Goal: Task Accomplishment & Management: Manage account settings

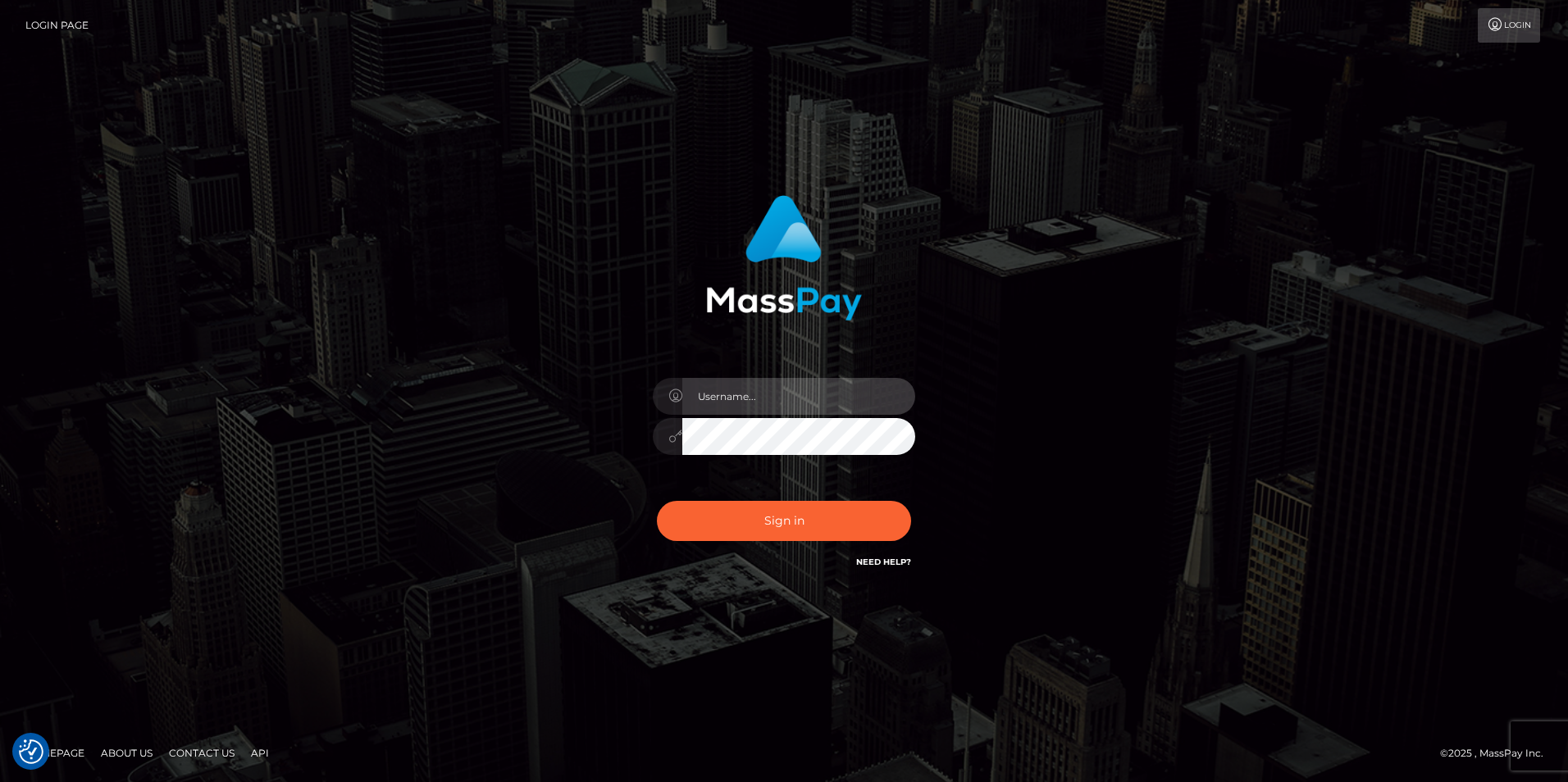
click at [744, 394] on input "text" at bounding box center [798, 395] width 233 height 37
paste input "NataliyaKa"
type input "NataliyaKa"
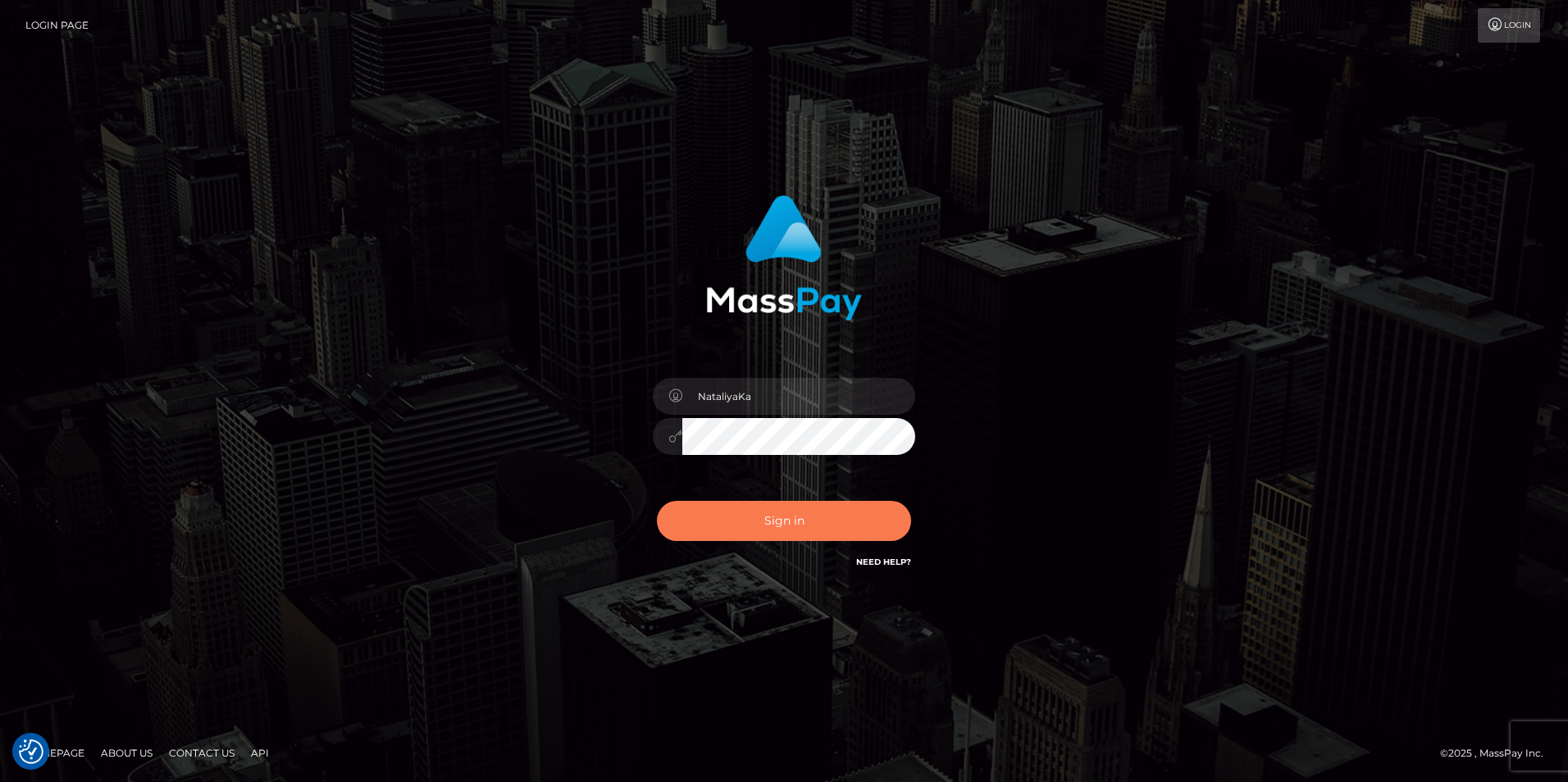
click at [736, 525] on button "Sign in" at bounding box center [783, 520] width 254 height 40
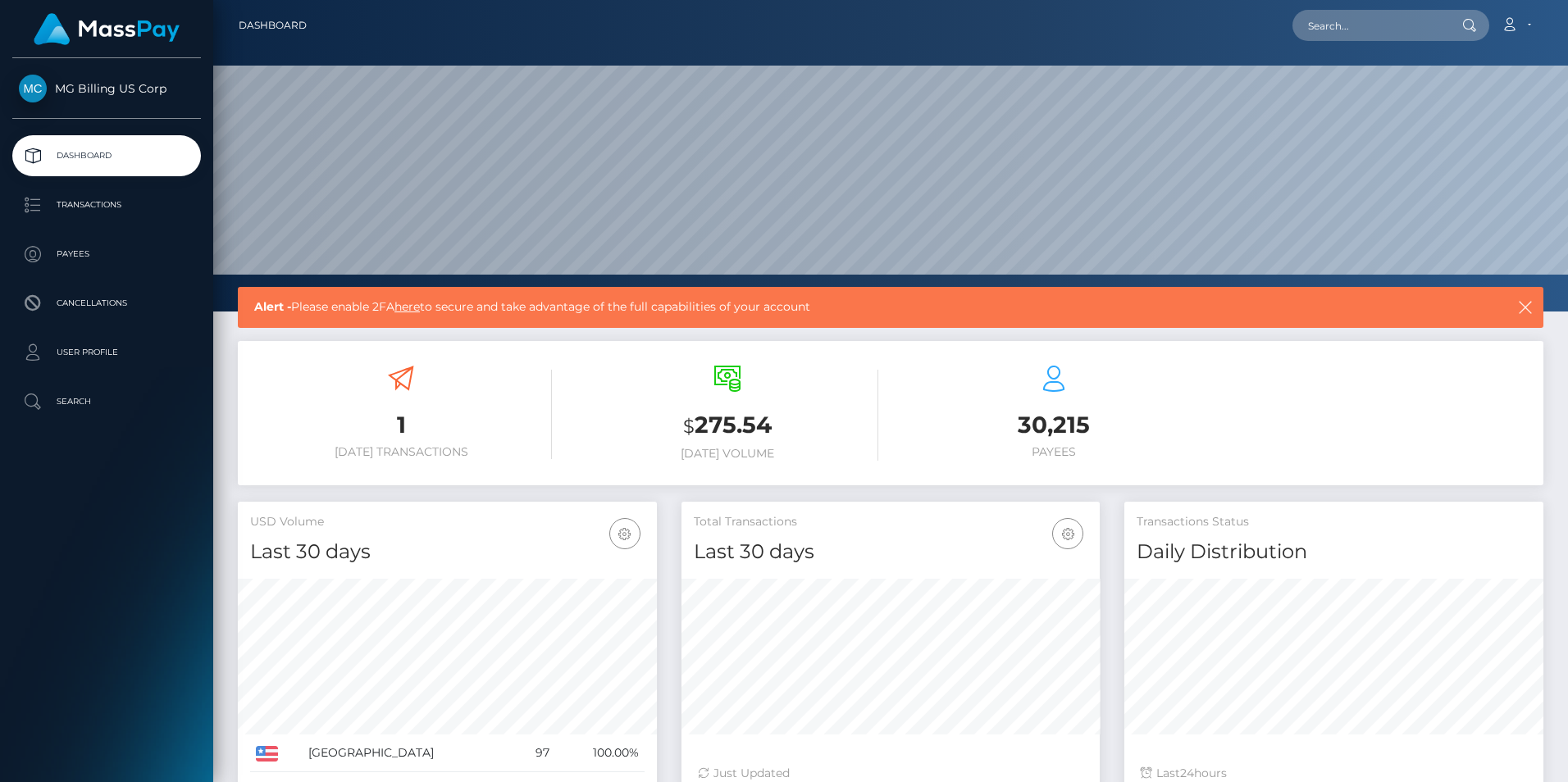
scroll to position [291, 418]
click at [417, 309] on link "here" at bounding box center [407, 306] width 26 height 15
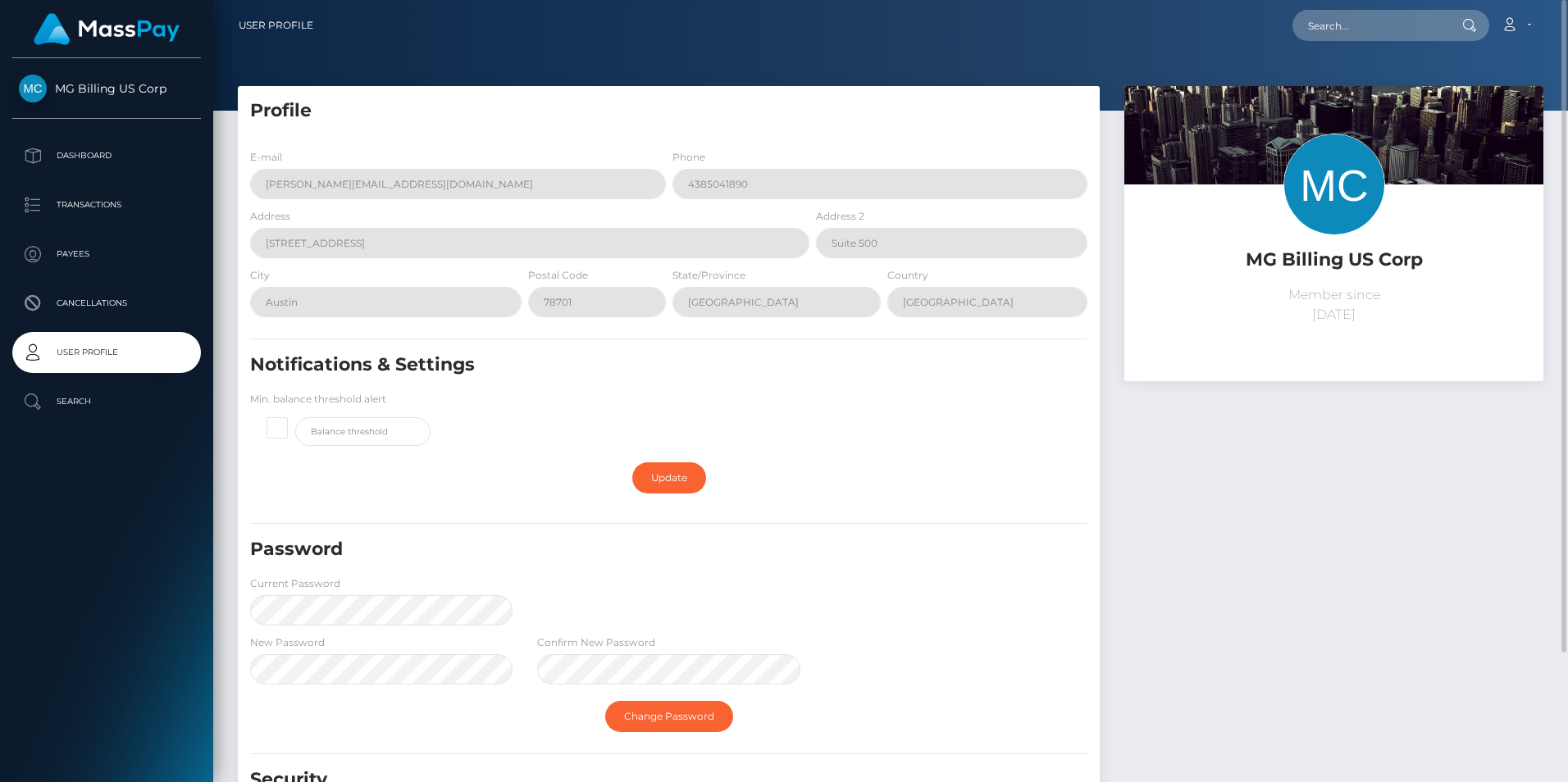
scroll to position [155, 0]
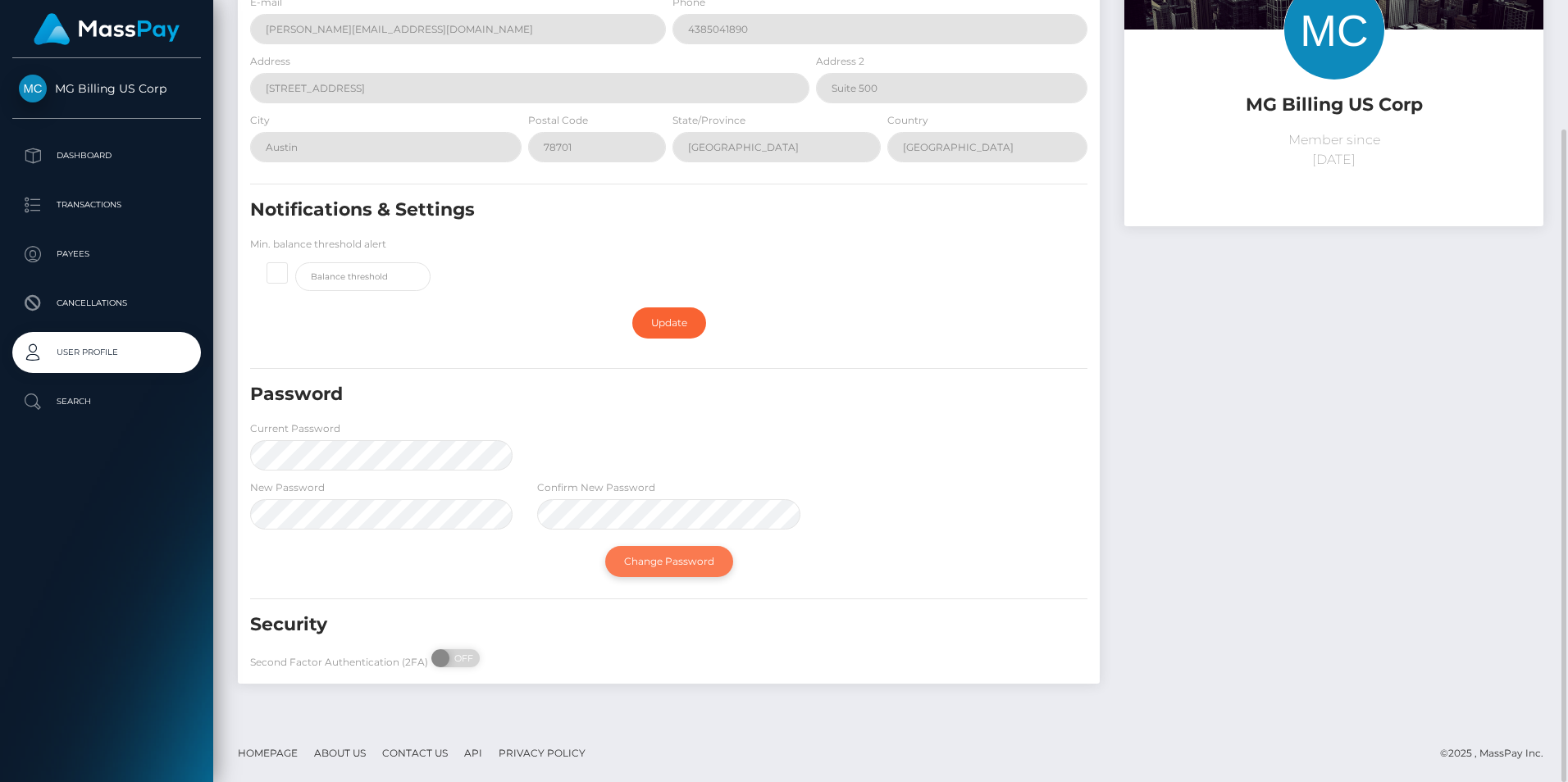
click at [631, 561] on link "Change Password" at bounding box center [669, 561] width 128 height 31
click at [643, 561] on link "Change Password" at bounding box center [669, 561] width 128 height 31
click at [453, 656] on span "OFF" at bounding box center [461, 658] width 41 height 18
checkbox input "true"
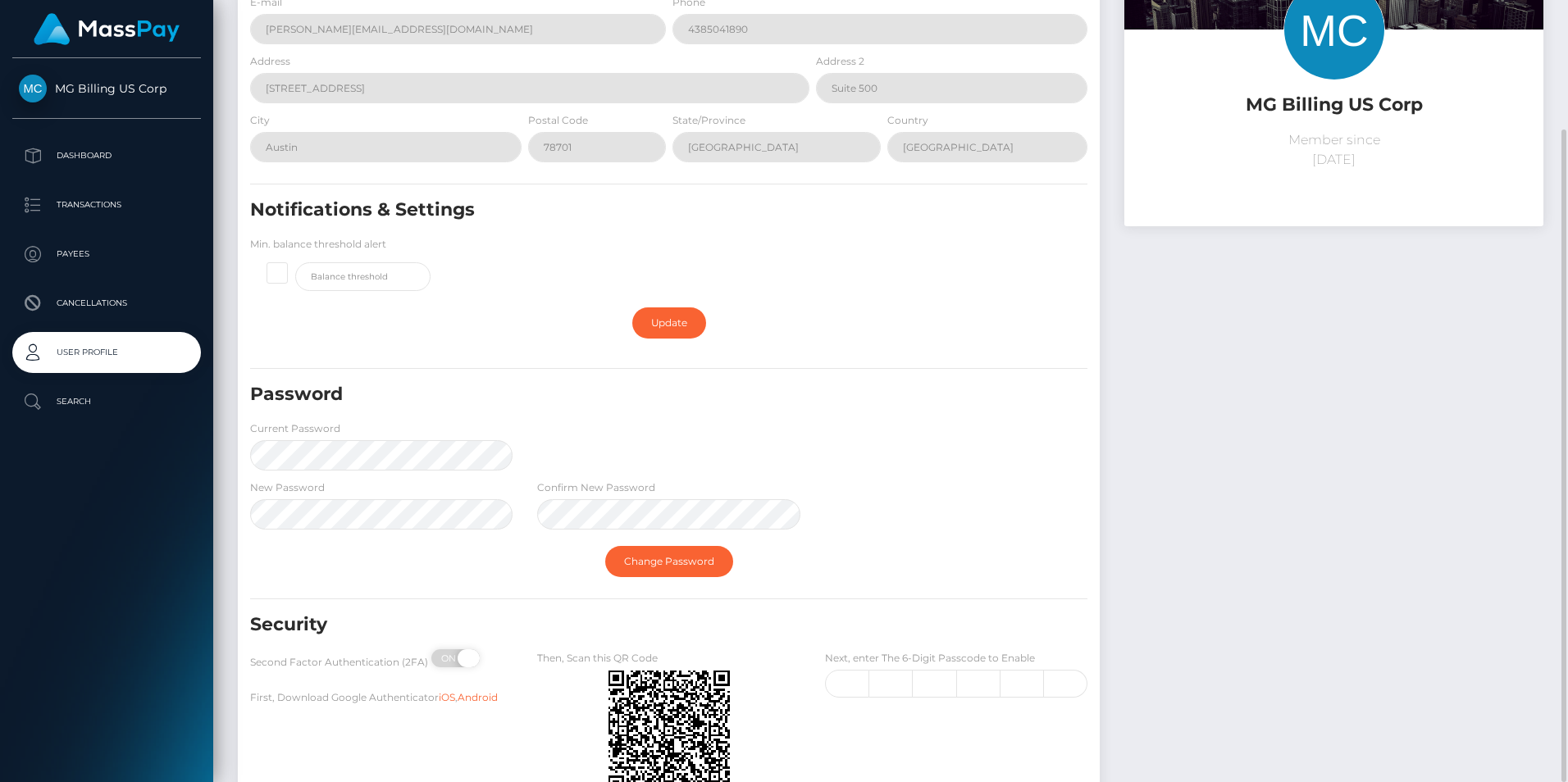
scroll to position [281, 0]
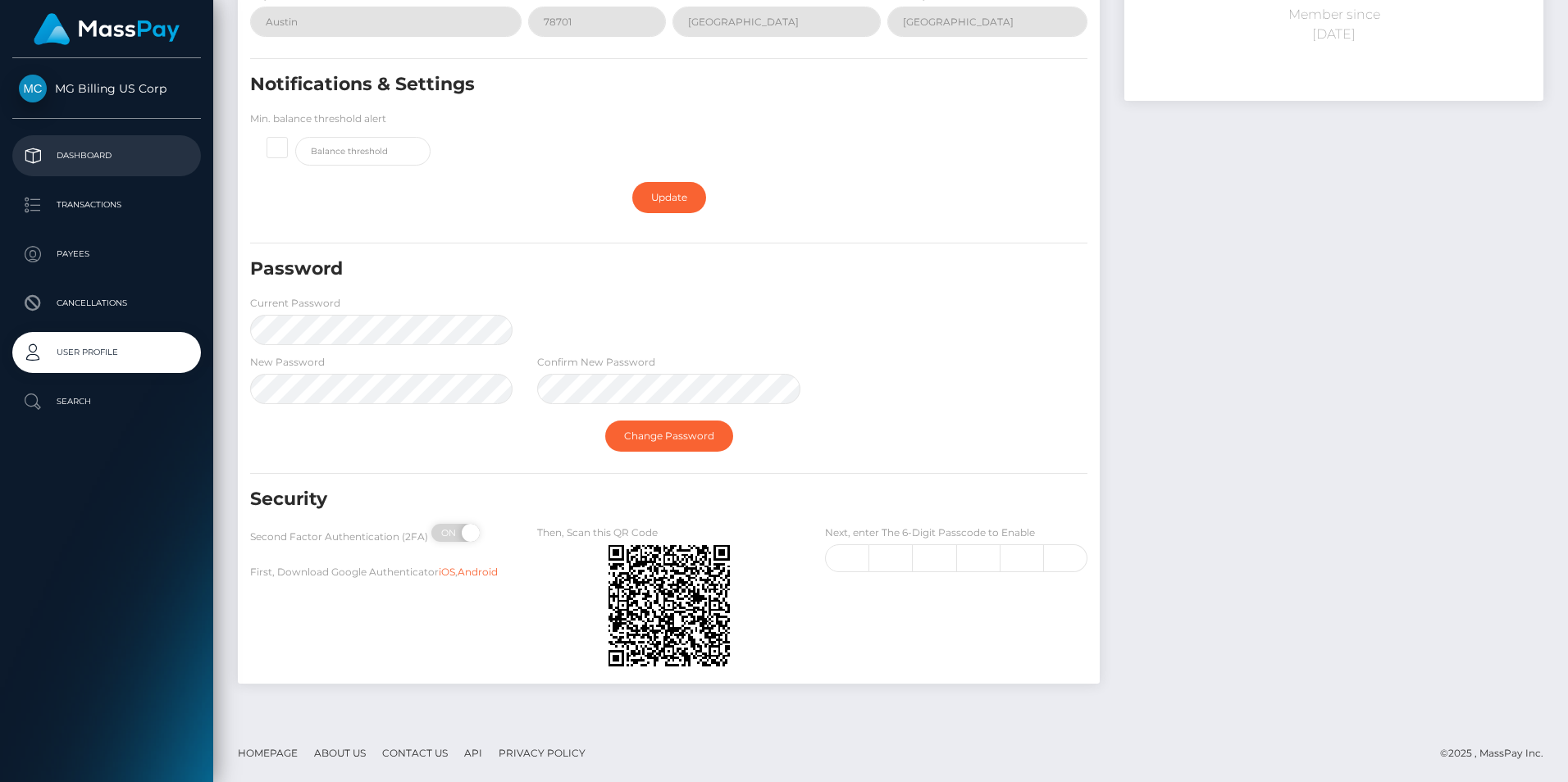
click at [119, 154] on p "Dashboard" at bounding box center [106, 156] width 176 height 25
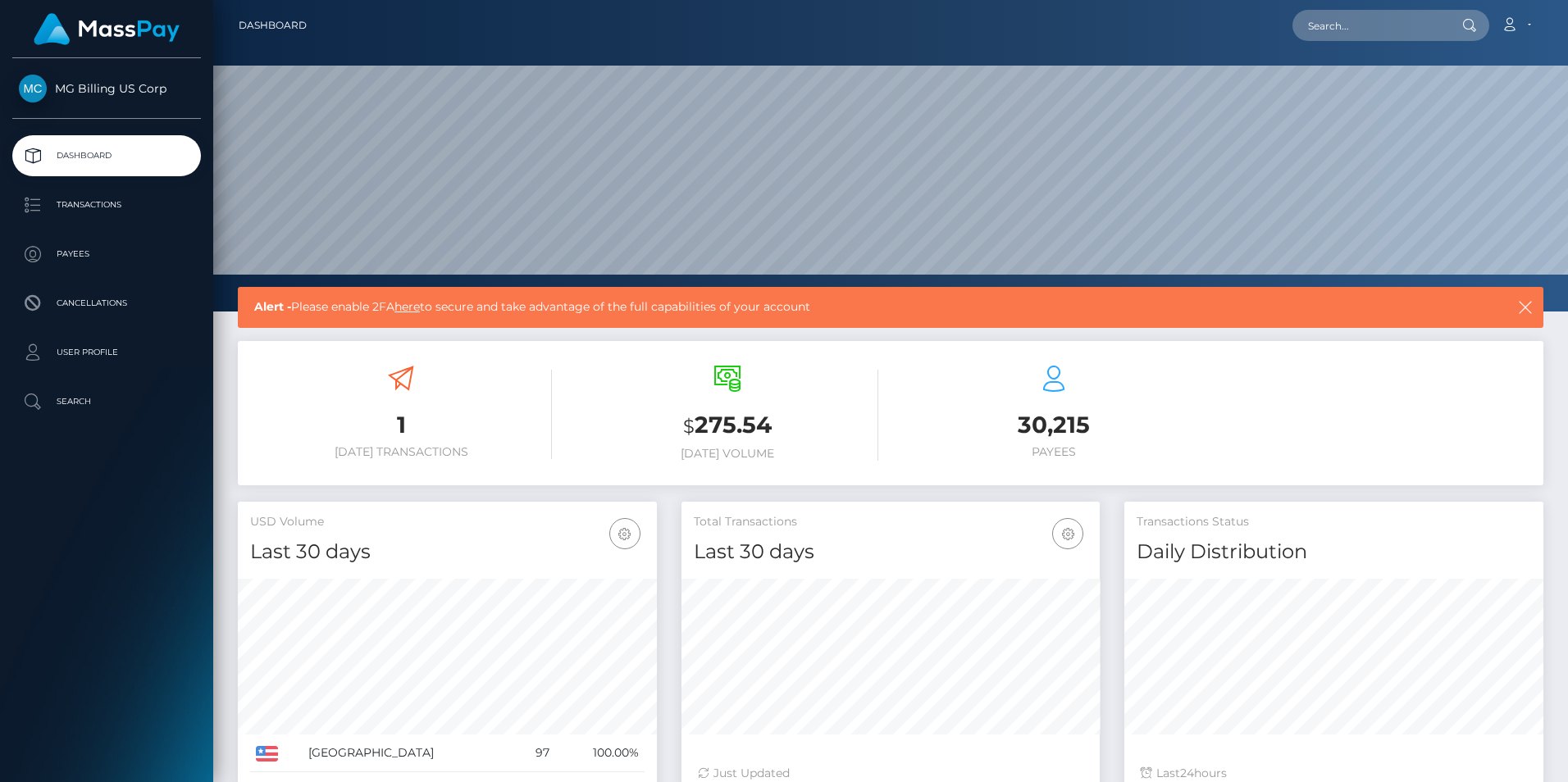
scroll to position [291, 418]
click at [419, 311] on link "here" at bounding box center [407, 306] width 26 height 15
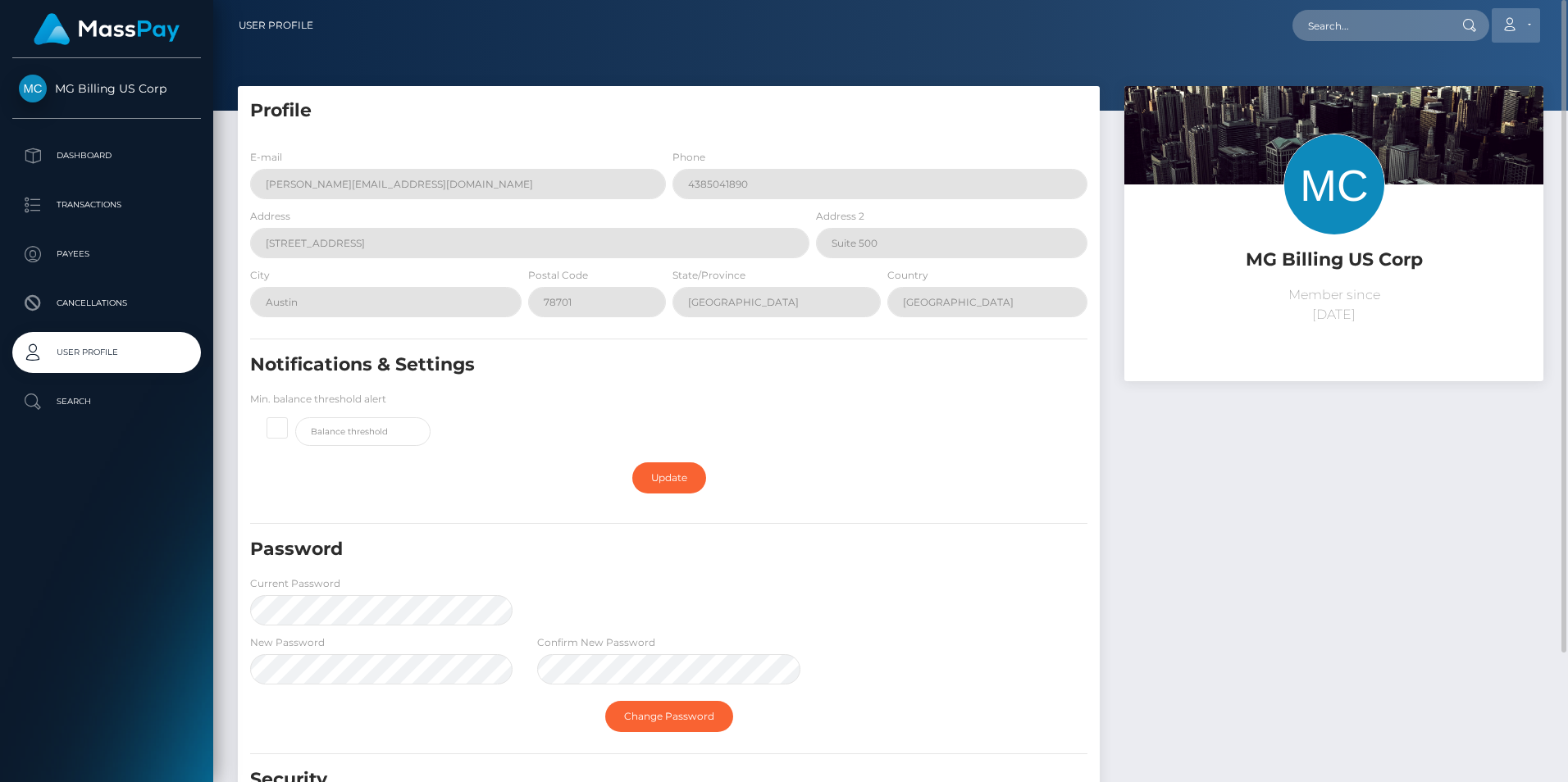
click at [1516, 21] on icon at bounding box center [1508, 24] width 17 height 13
click at [1460, 109] on link "Logout" at bounding box center [1476, 105] width 131 height 30
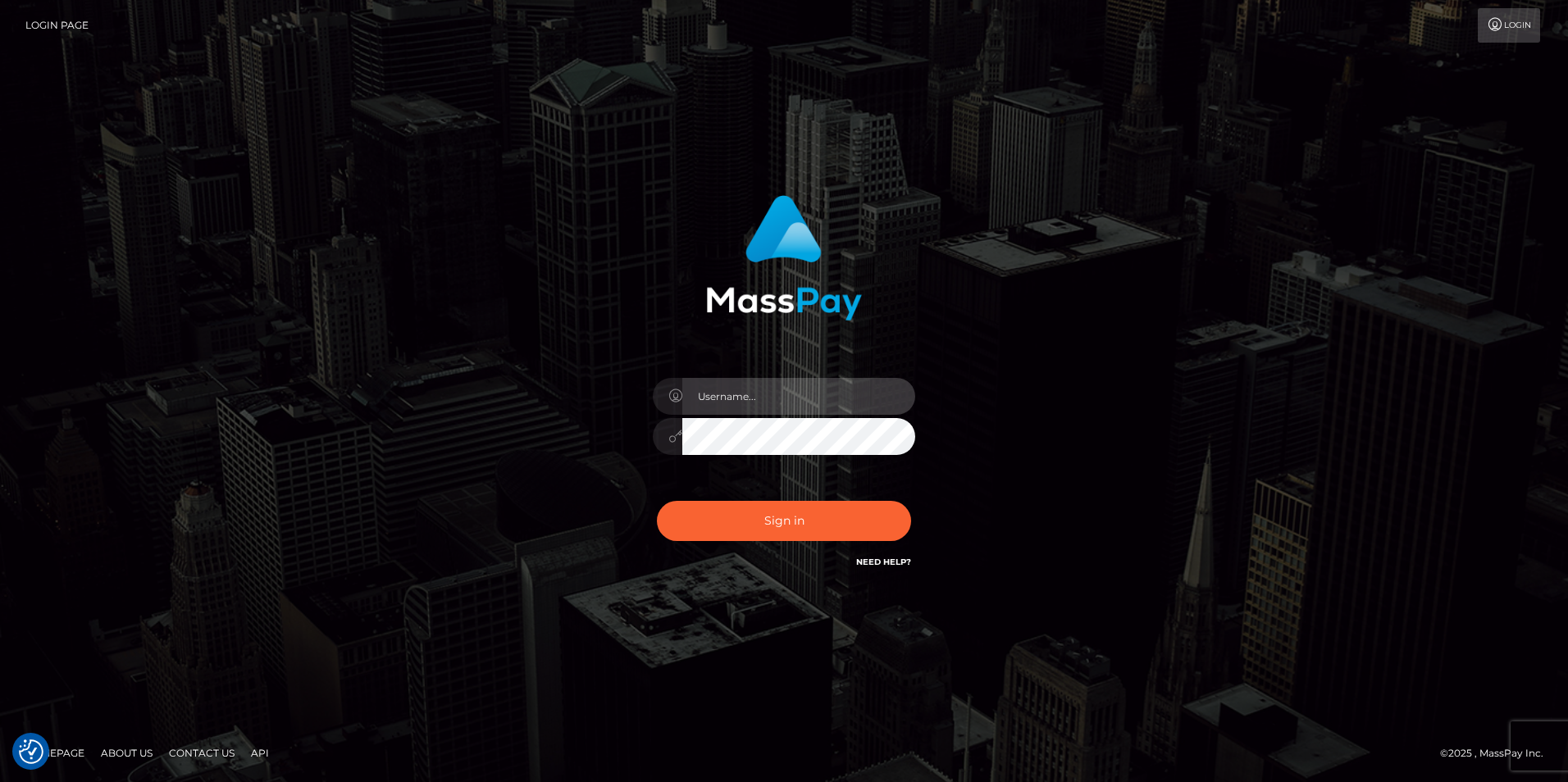
click at [754, 405] on input "text" at bounding box center [798, 395] width 233 height 37
paste input "NataliyaKa"
type input "NataliyaKa"
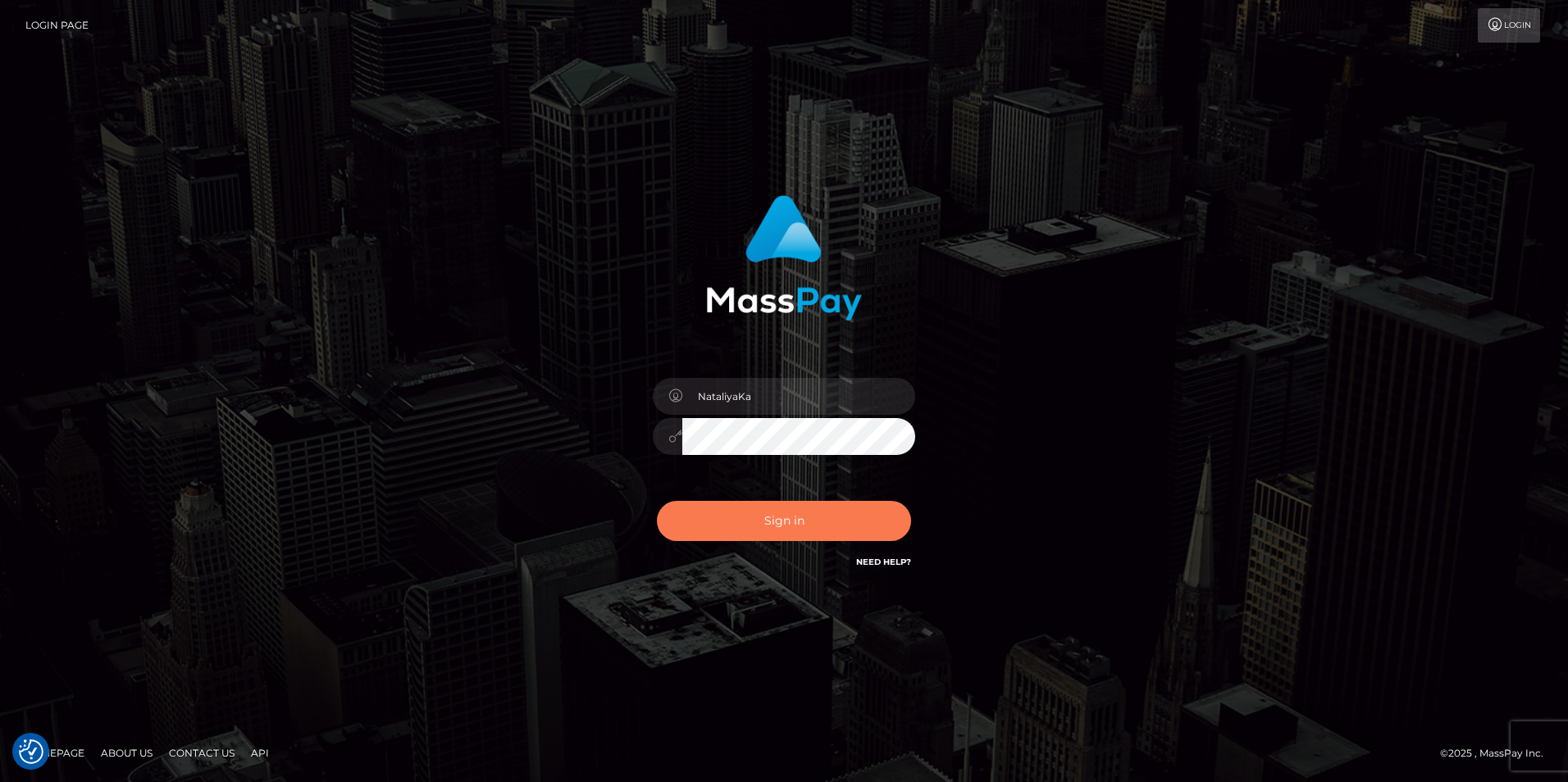
click at [762, 519] on button "Sign in" at bounding box center [783, 520] width 254 height 40
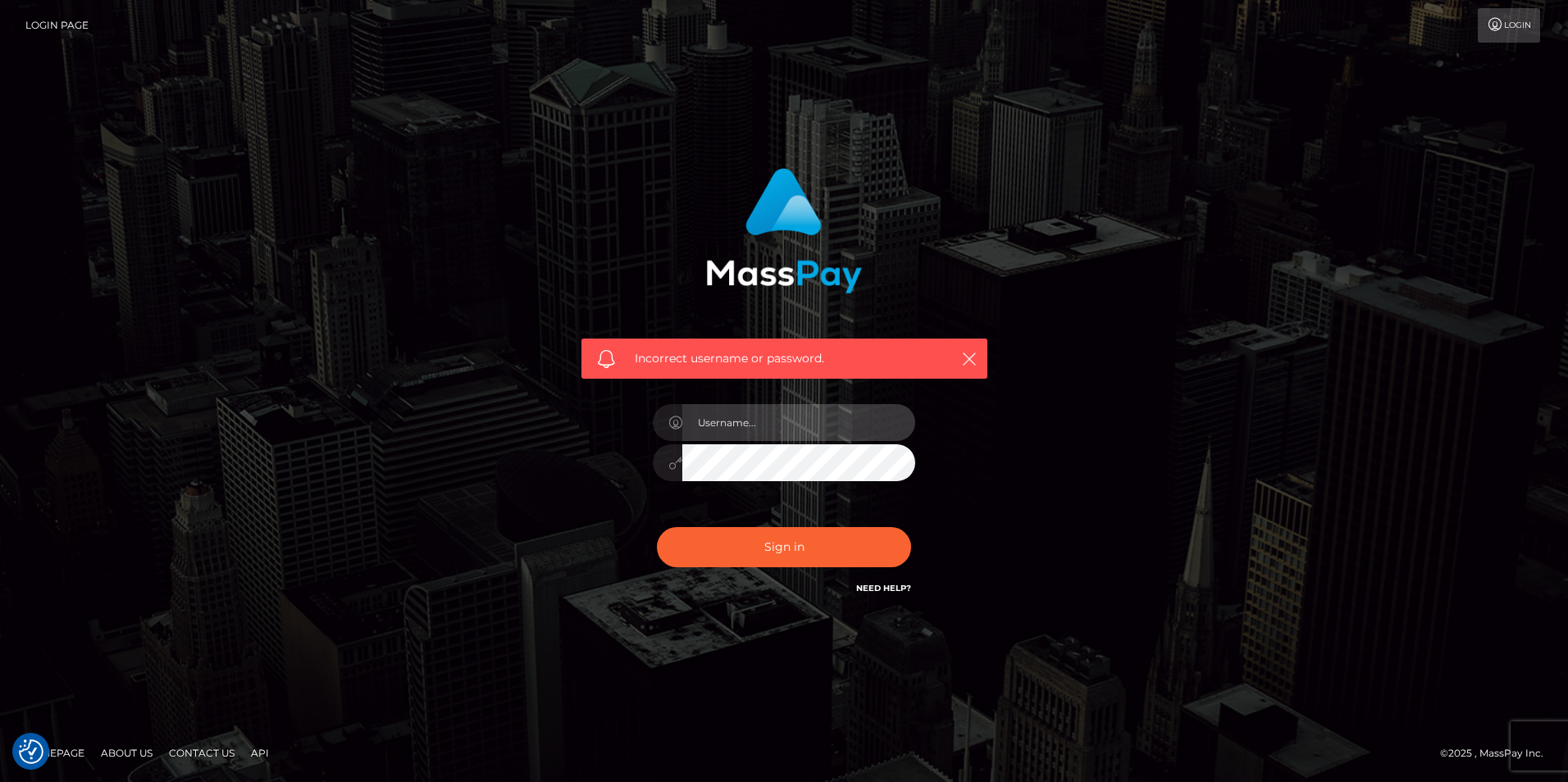
click at [753, 428] on input "text" at bounding box center [798, 422] width 233 height 37
paste input "NataliyaKa"
type input "NataliyaKa"
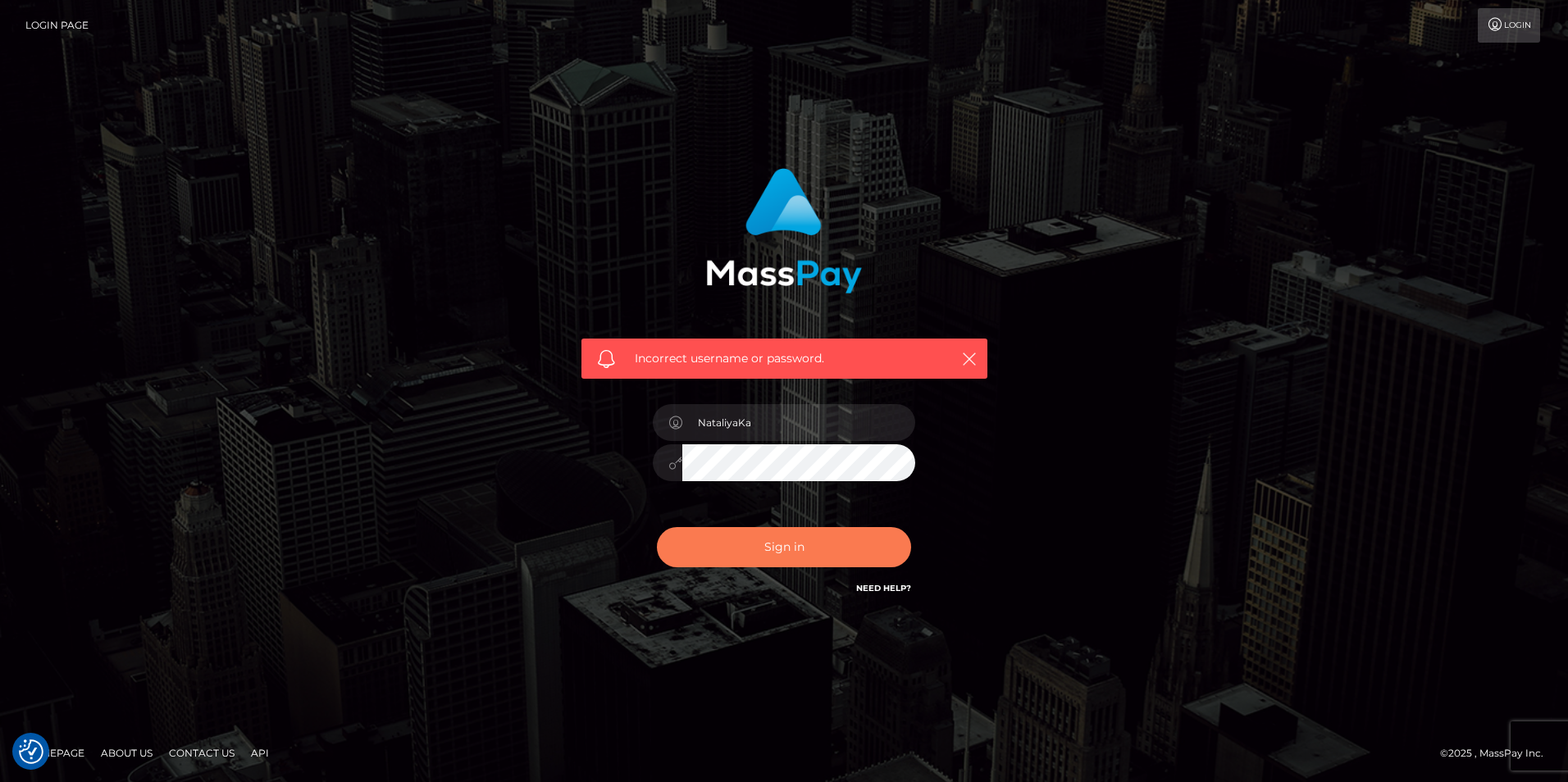
click at [767, 552] on button "Sign in" at bounding box center [783, 547] width 254 height 40
click at [769, 552] on button "Sign in" at bounding box center [783, 547] width 254 height 40
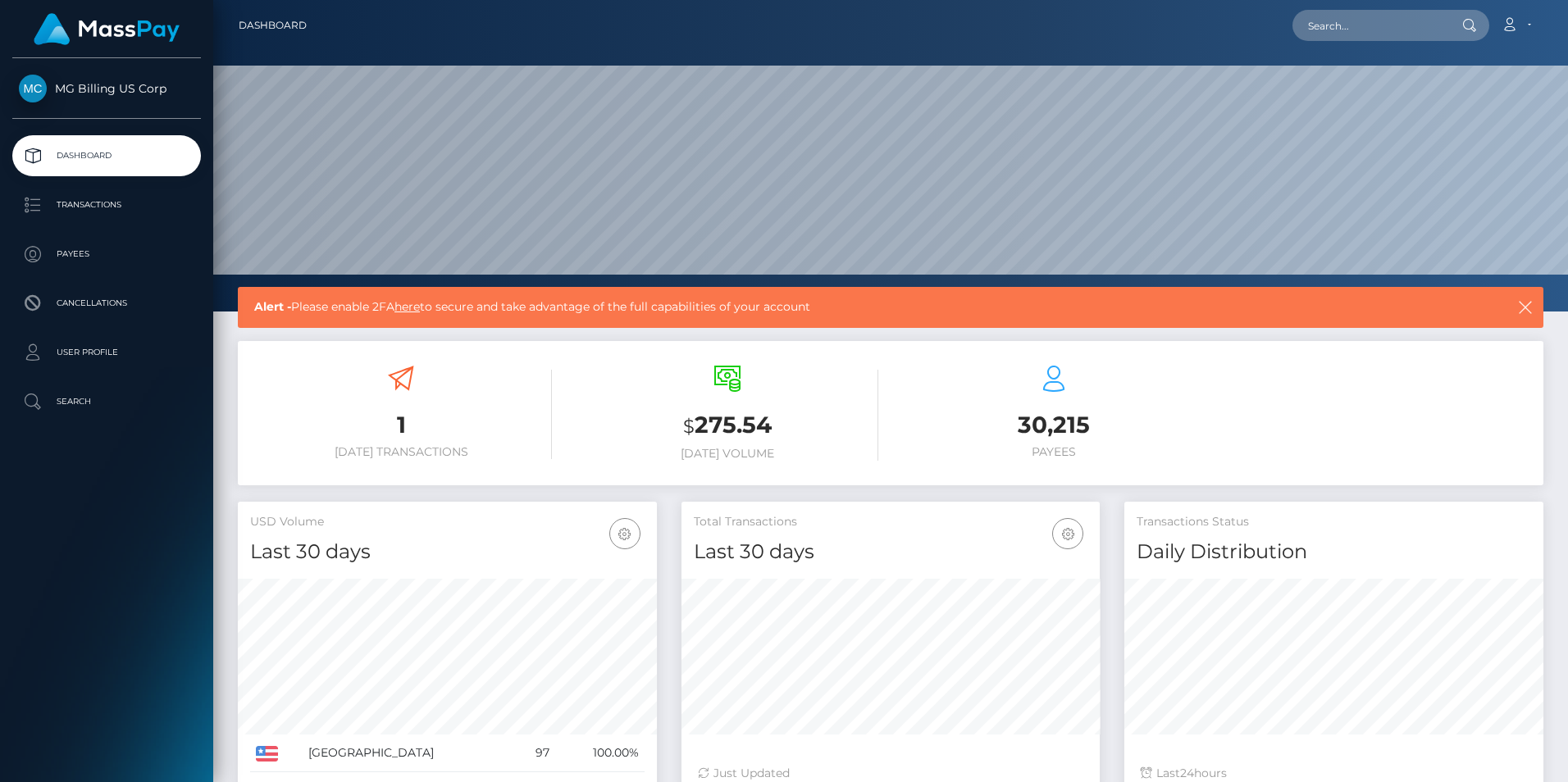
scroll to position [291, 418]
click at [412, 306] on link "here" at bounding box center [407, 306] width 26 height 15
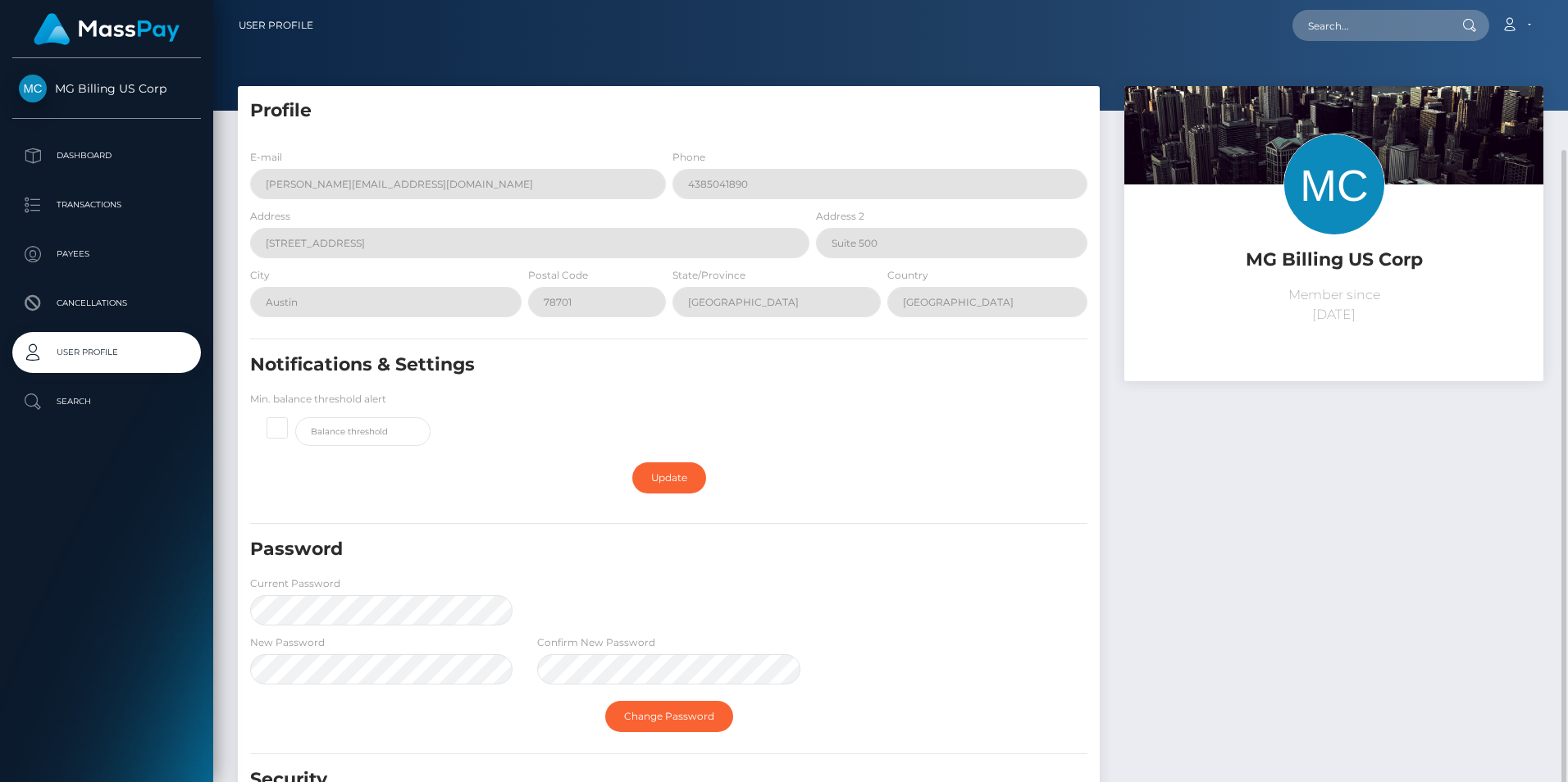
scroll to position [155, 0]
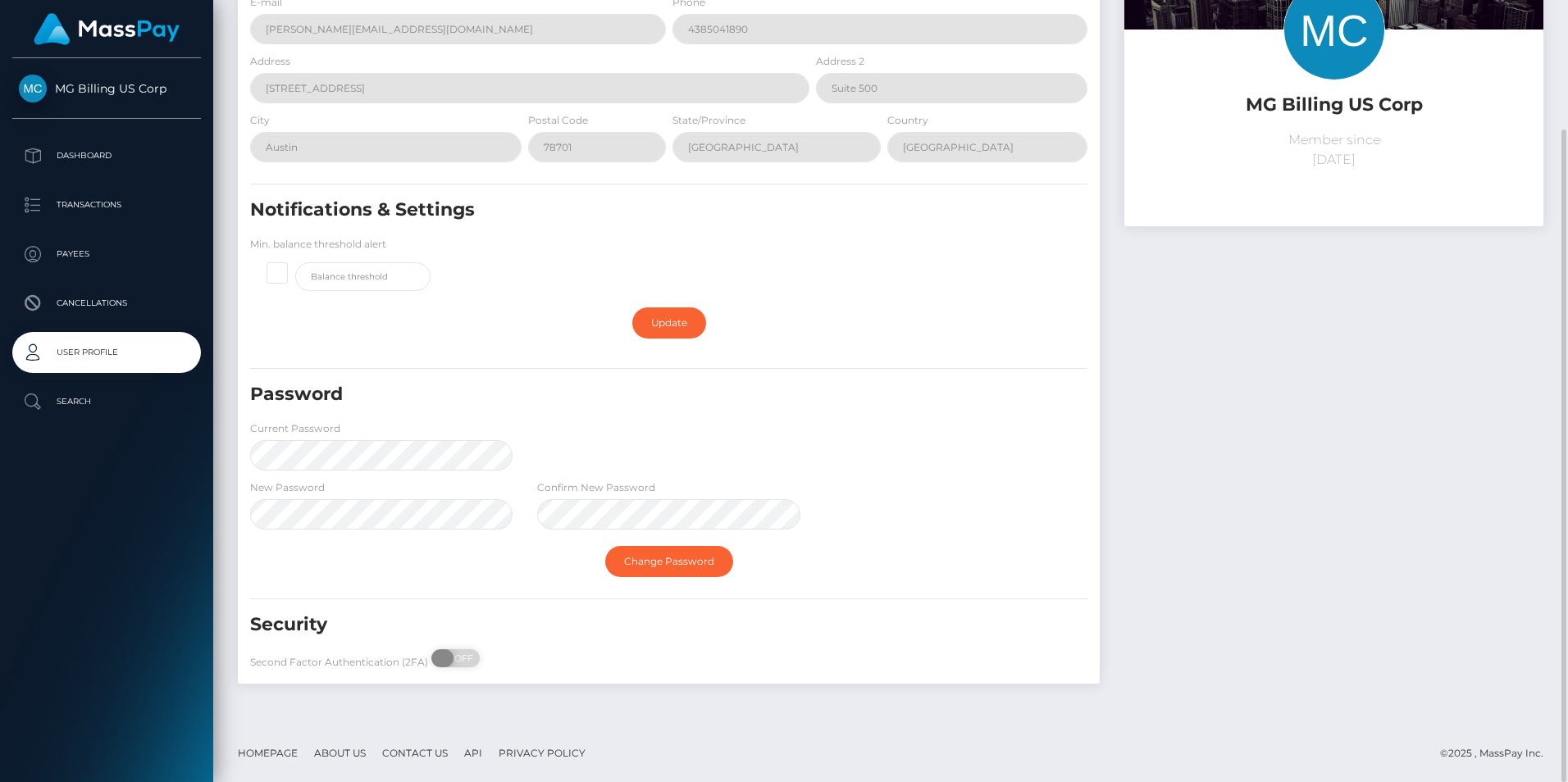
click at [451, 661] on span "OFF" at bounding box center [461, 658] width 41 height 18
checkbox input "true"
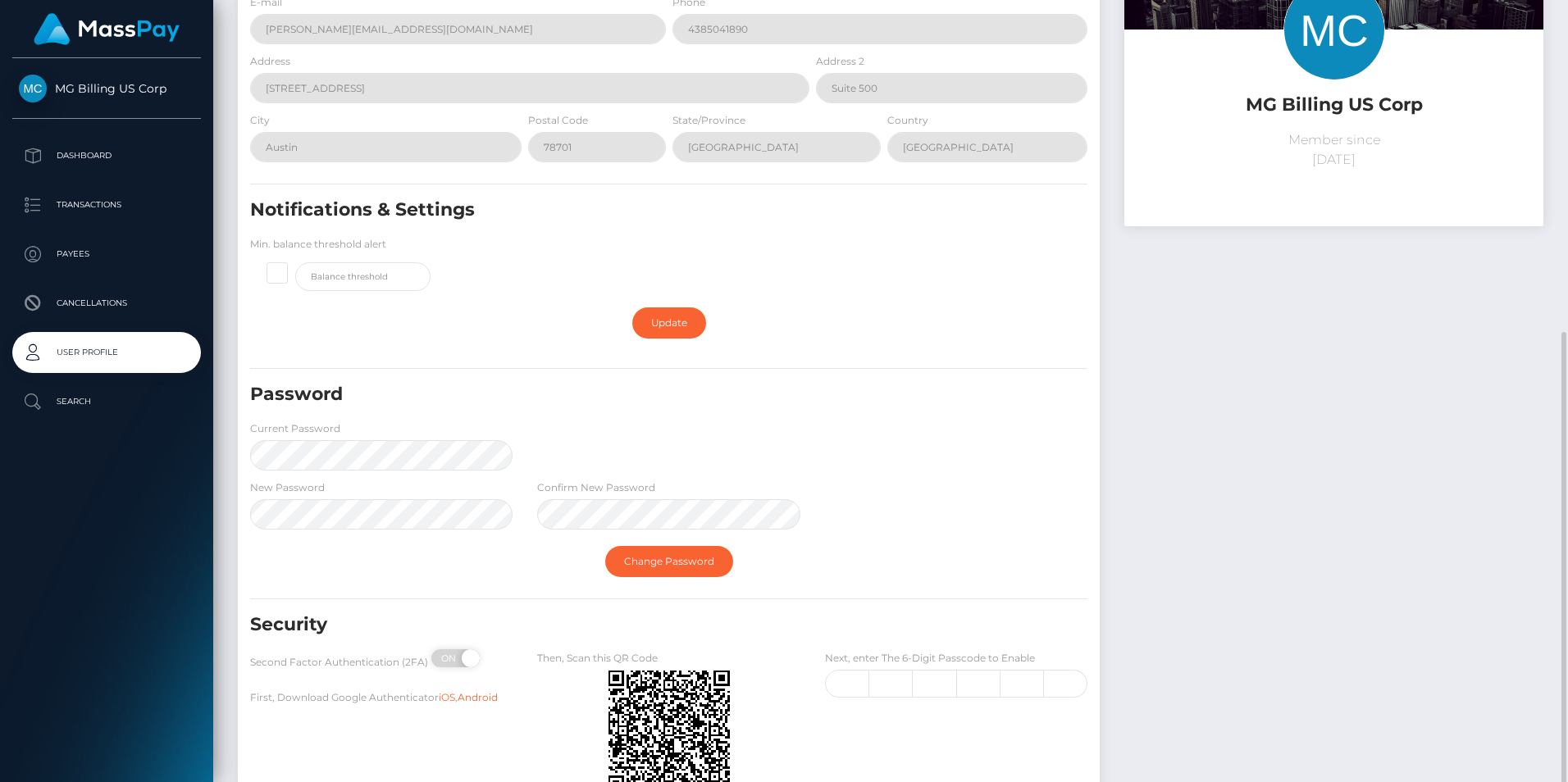
scroll to position [281, 0]
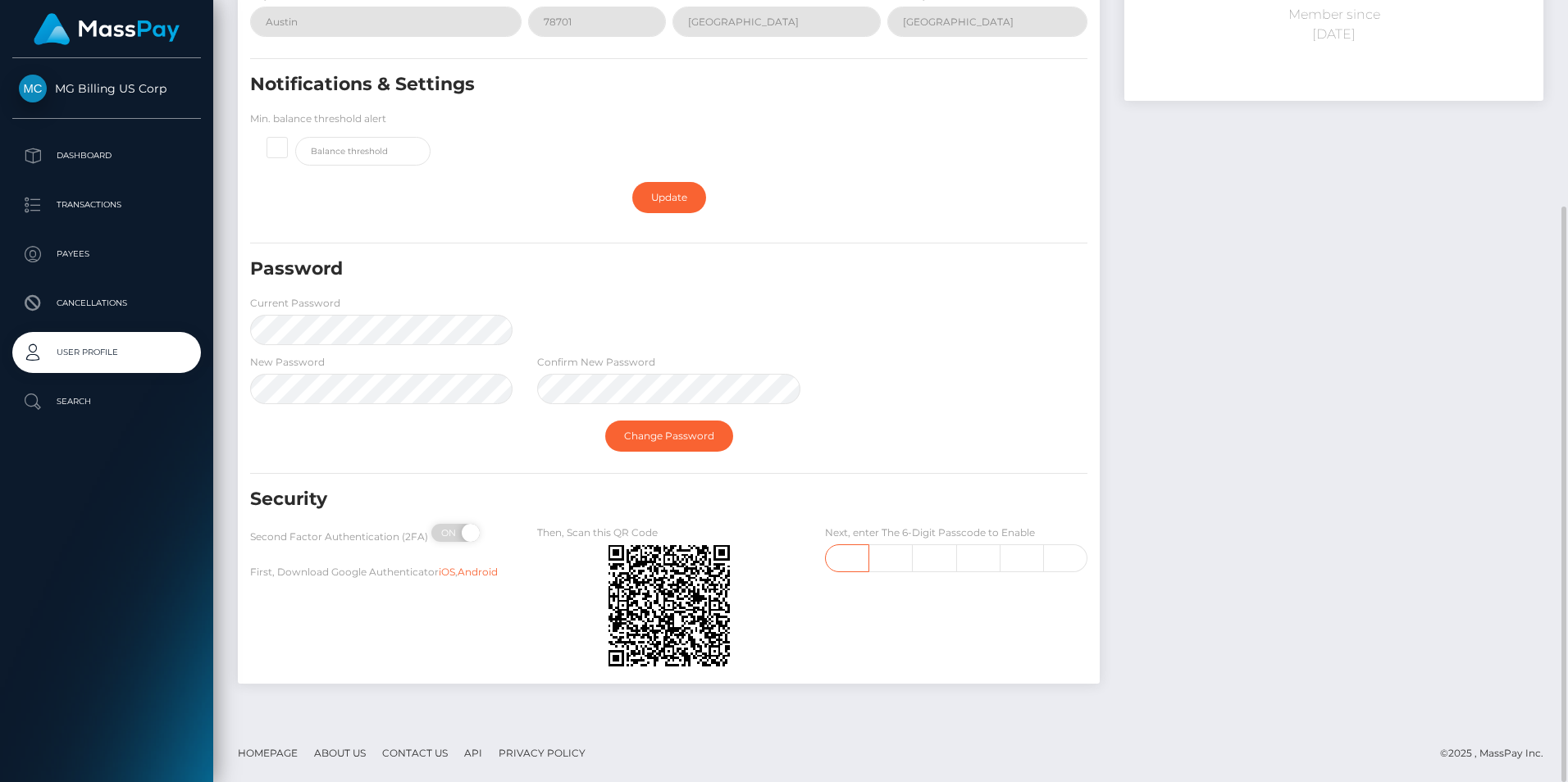
click at [850, 560] on input "text" at bounding box center [847, 558] width 45 height 28
type input "9"
type input "8"
type input "9"
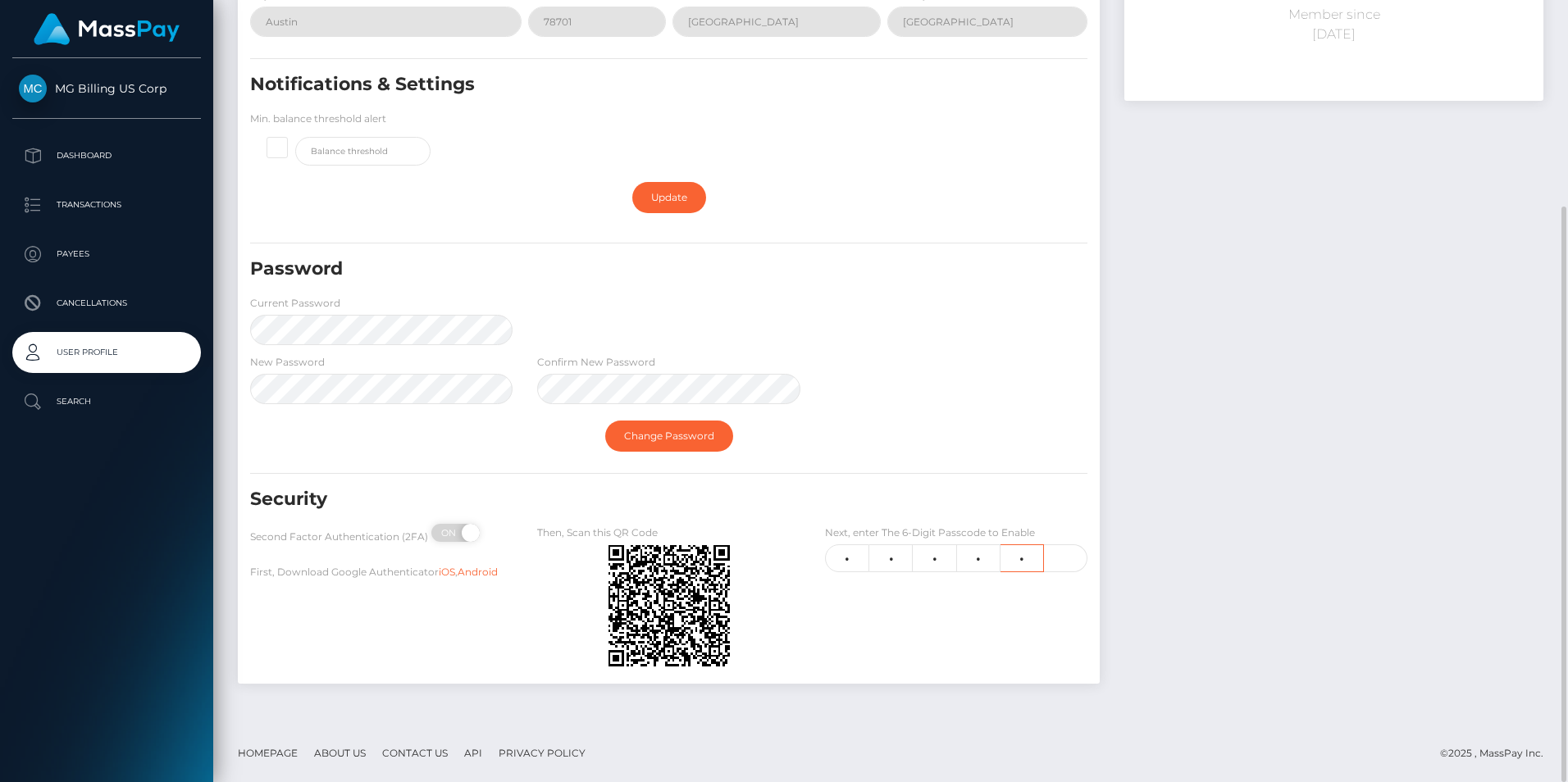
type input "9"
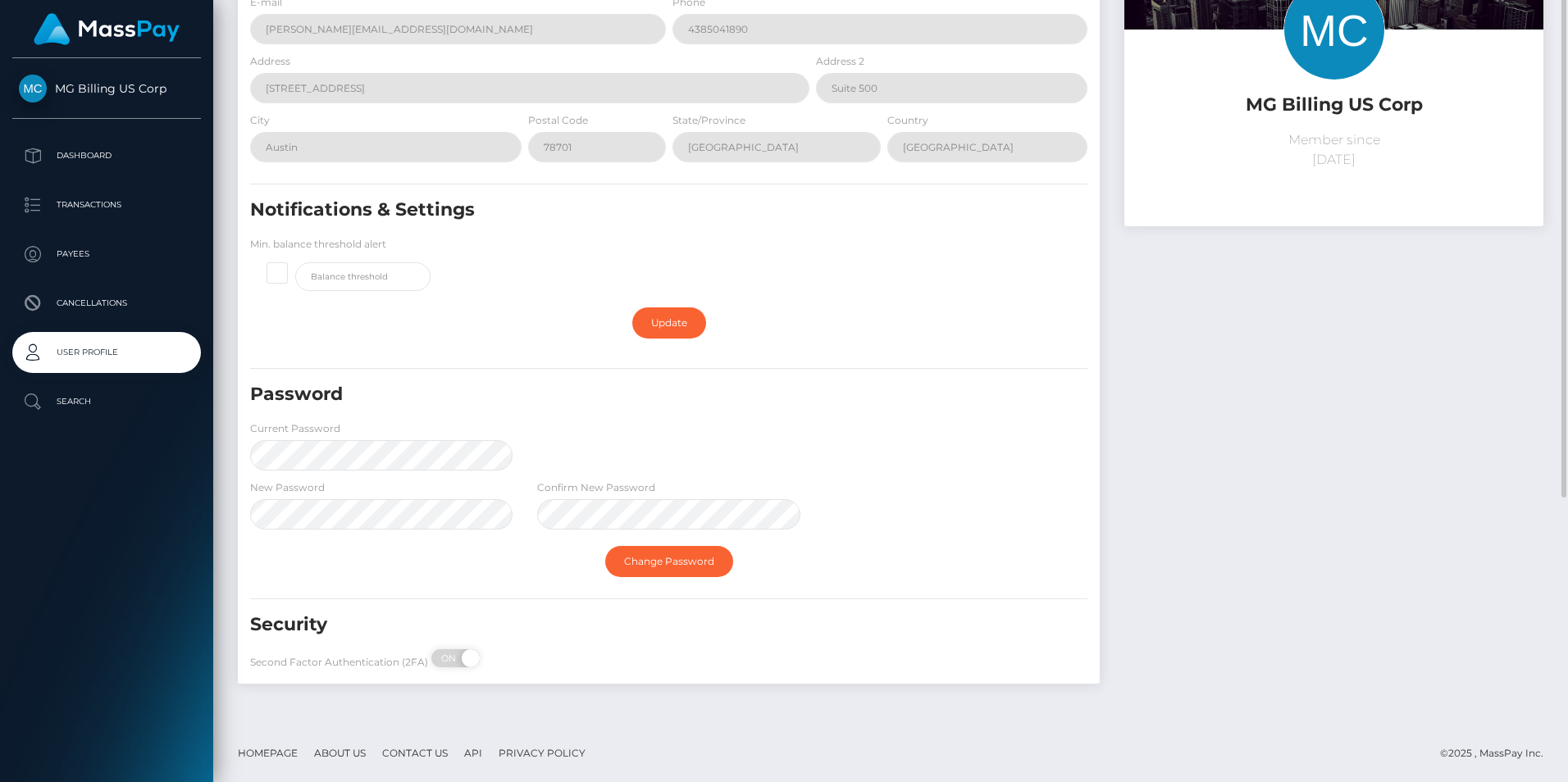
scroll to position [0, 0]
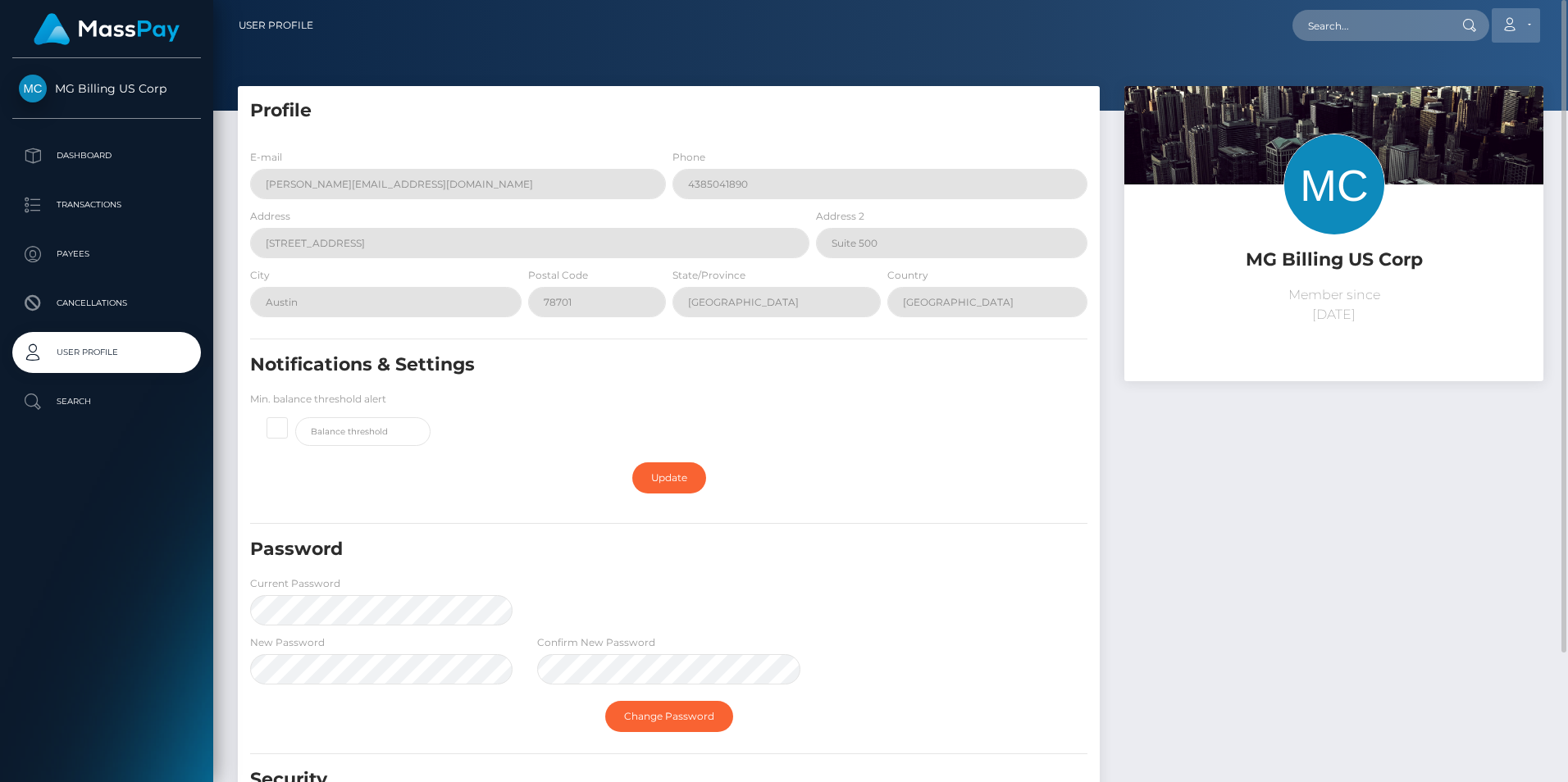
click at [1518, 28] on icon at bounding box center [1508, 24] width 17 height 13
click at [1472, 105] on link "Logout" at bounding box center [1476, 105] width 131 height 30
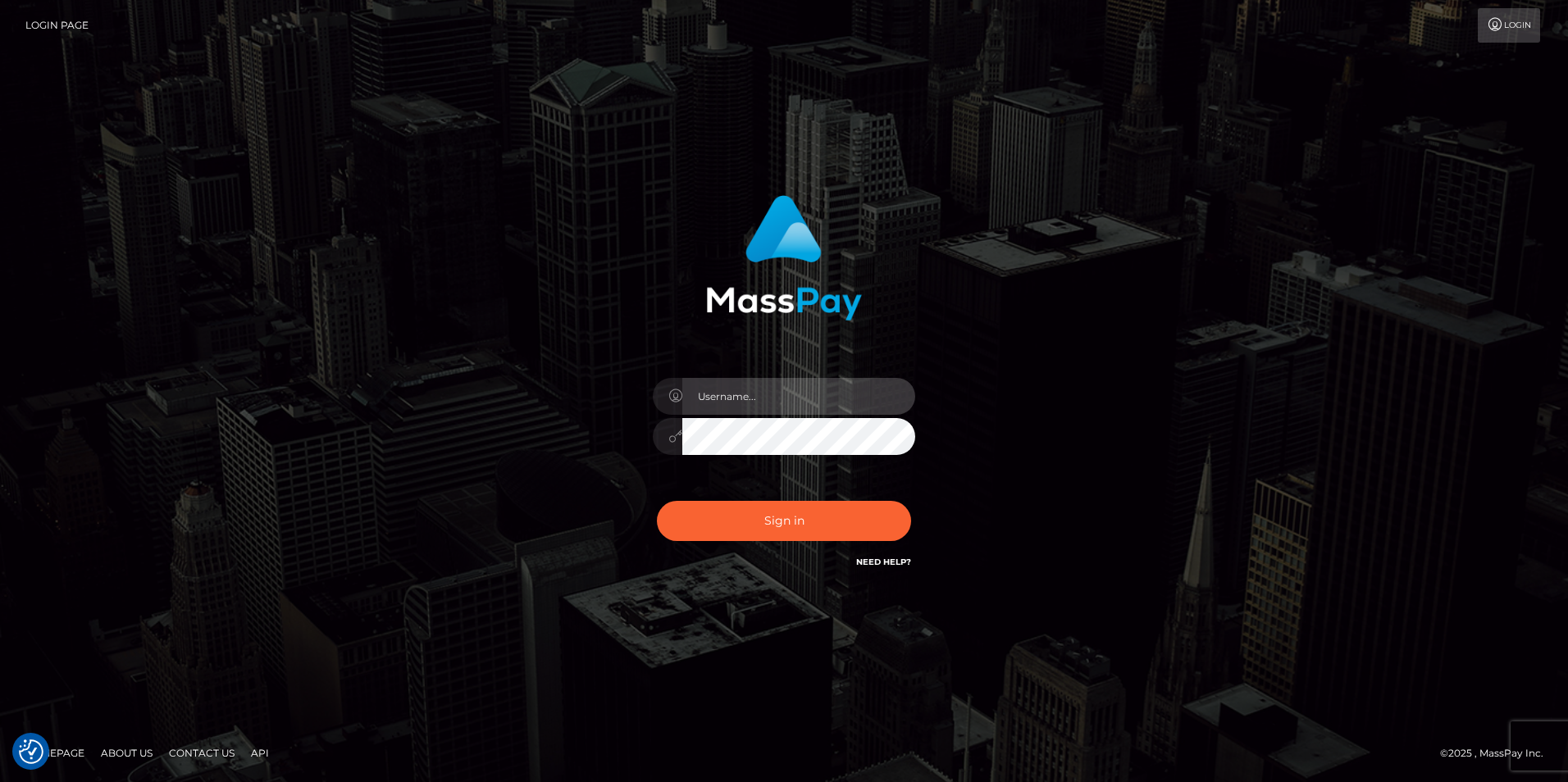
click at [746, 401] on input "text" at bounding box center [798, 395] width 233 height 37
click at [749, 399] on input "text" at bounding box center [798, 395] width 233 height 37
type input "NataliyaKa"
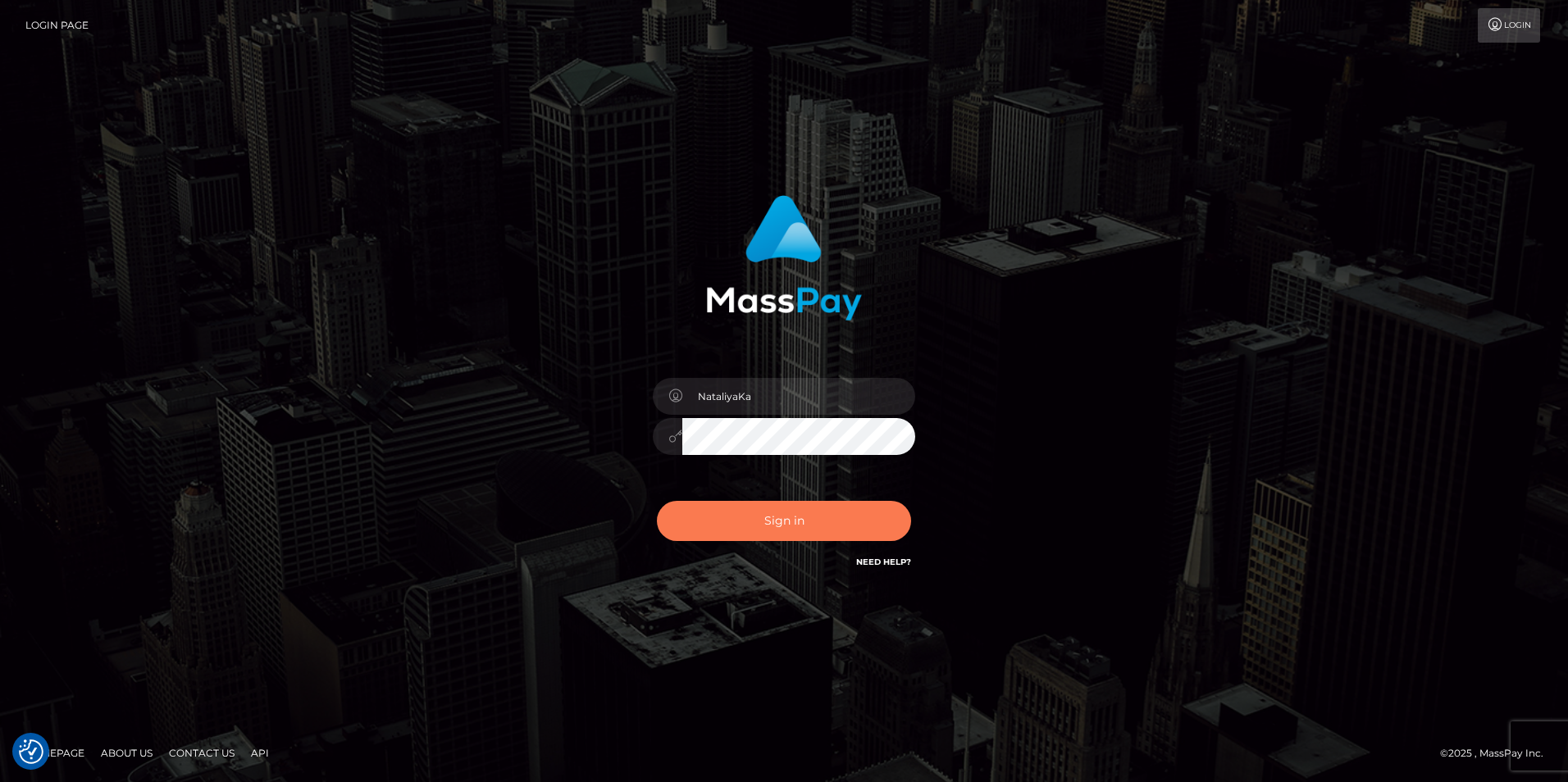
click at [736, 518] on button "Sign in" at bounding box center [783, 520] width 254 height 40
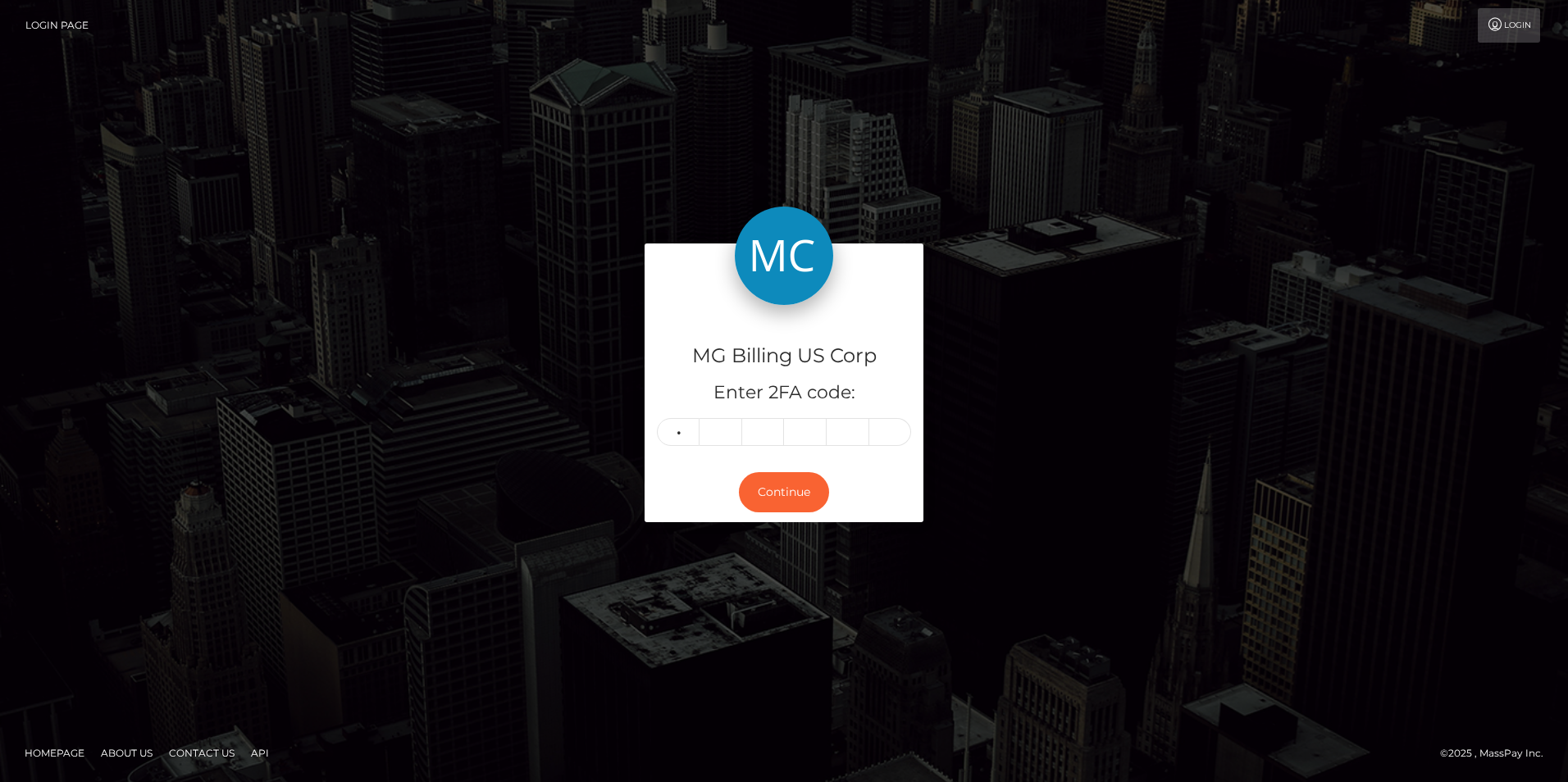
type input "3"
type input "6"
type input "0"
type input "3"
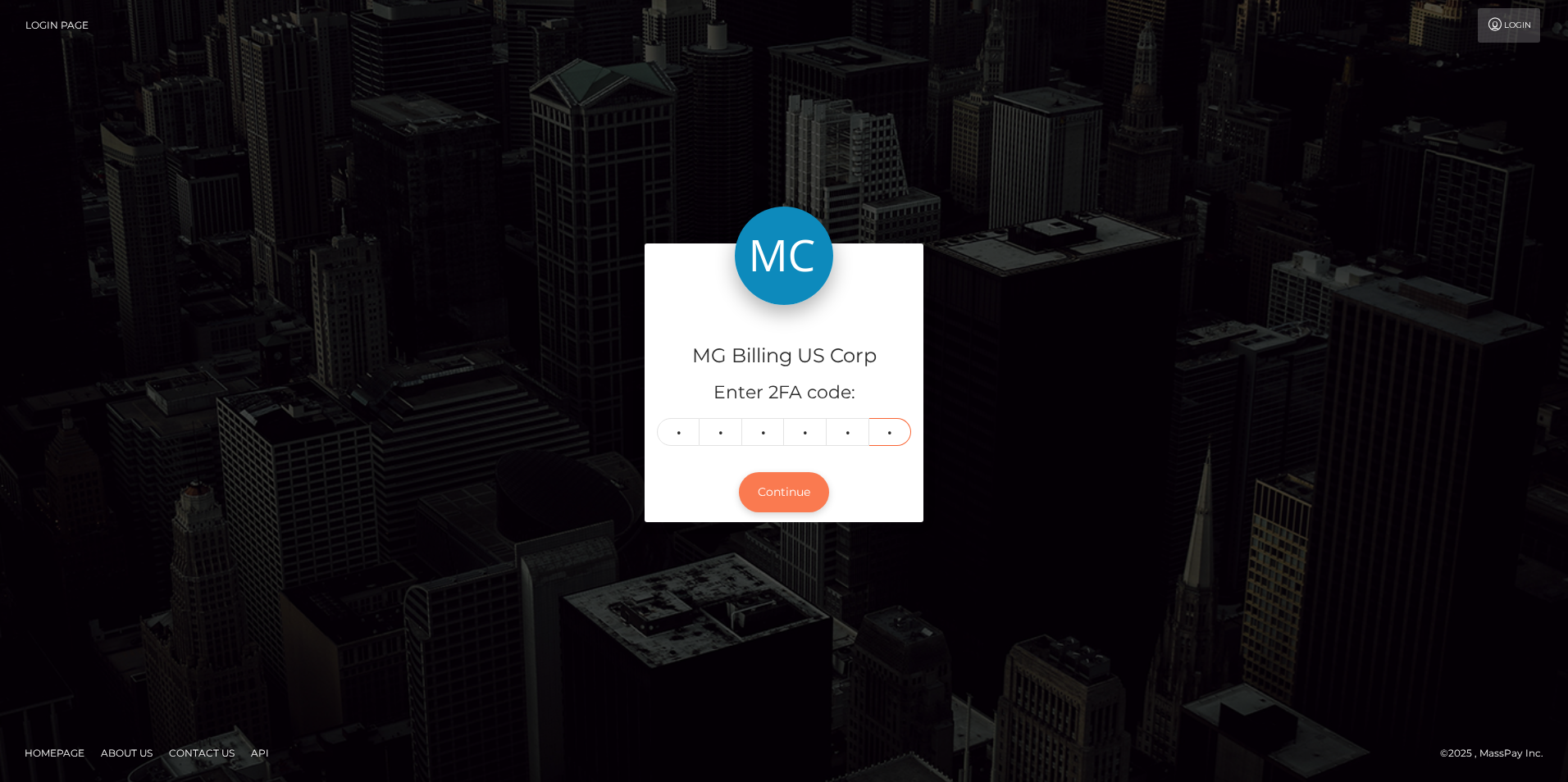
type input "3"
click at [764, 493] on button "Continue" at bounding box center [783, 492] width 90 height 40
click at [769, 499] on button "Continue" at bounding box center [783, 492] width 90 height 40
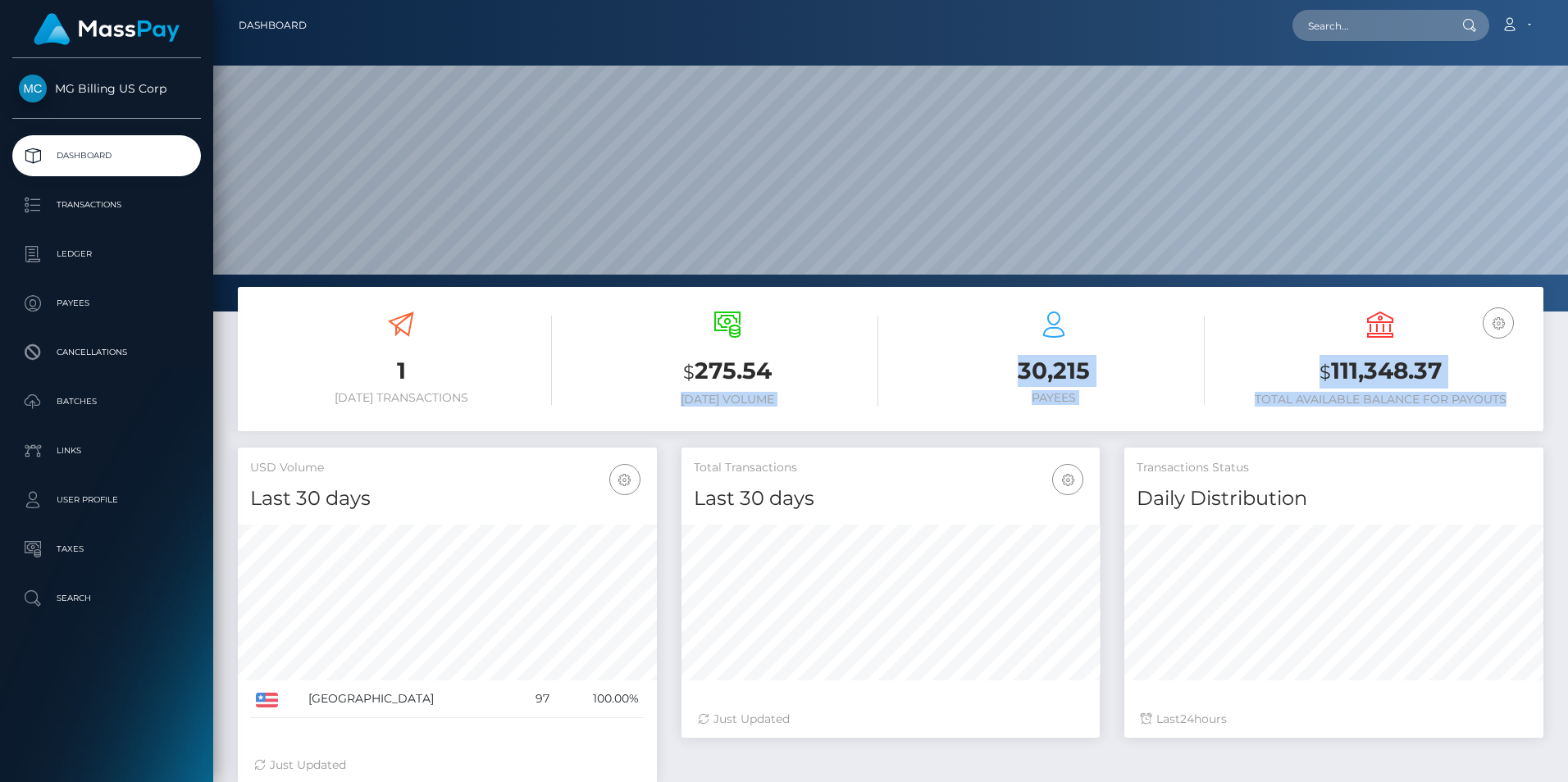
scroll to position [291, 418]
click at [112, 91] on span "MG Billing US Corp" at bounding box center [107, 88] width 189 height 15
click at [87, 503] on p "User Profile" at bounding box center [106, 501] width 176 height 25
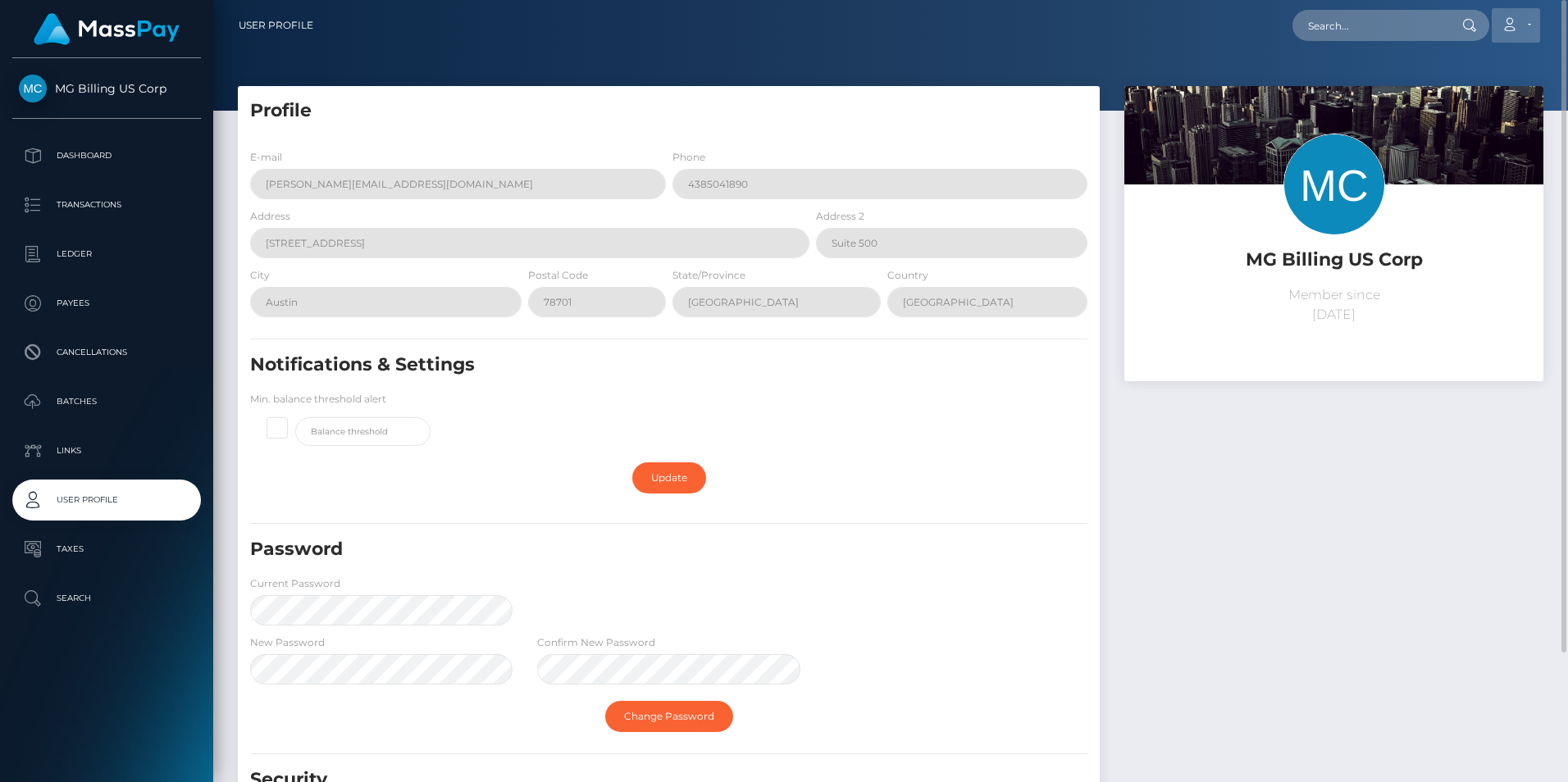
click at [1510, 29] on icon at bounding box center [1508, 24] width 17 height 13
click at [1474, 100] on link "Logout" at bounding box center [1476, 105] width 131 height 30
